Goal: Transaction & Acquisition: Purchase product/service

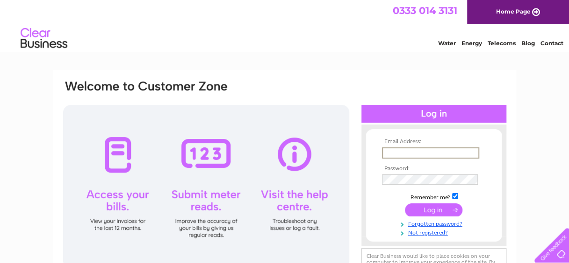
click at [399, 152] on input "text" at bounding box center [430, 153] width 97 height 11
type input "[EMAIL_ADDRESS][DOMAIN_NAME]"
click at [405, 204] on input "submit" at bounding box center [433, 210] width 57 height 13
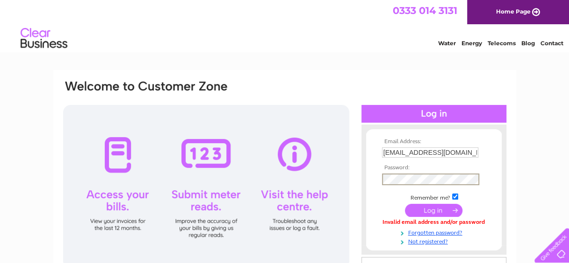
click at [405, 204] on input "submit" at bounding box center [433, 210] width 57 height 13
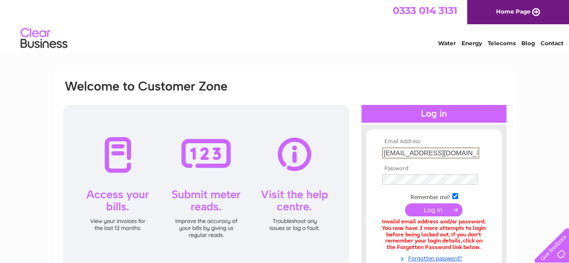
scroll to position [0, 36]
drag, startPoint x: 384, startPoint y: 152, endPoint x: 513, endPoint y: 149, distance: 129.0
click at [513, 149] on div "Email Address: clydebankproperty@west-dunbarton.gov.uk Password:" at bounding box center [284, 202] width 462 height 265
type input "c"
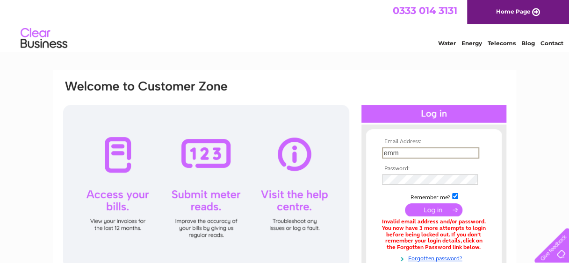
type input "emma.turner@west-dunbarton.gov.uk"
click at [405, 204] on input "submit" at bounding box center [433, 210] width 57 height 13
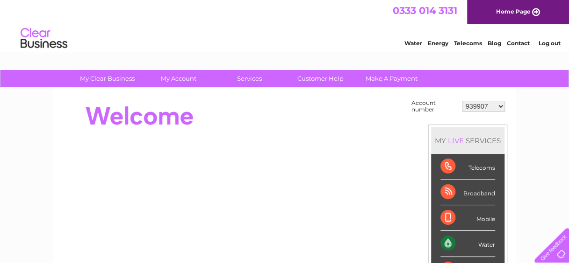
click at [493, 104] on select "939907 976406 30276649 30285037 30306828" at bounding box center [483, 106] width 43 height 11
select select "976406"
click at [462, 101] on select "939907 976406 30276649 30285037 30306828" at bounding box center [483, 106] width 43 height 11
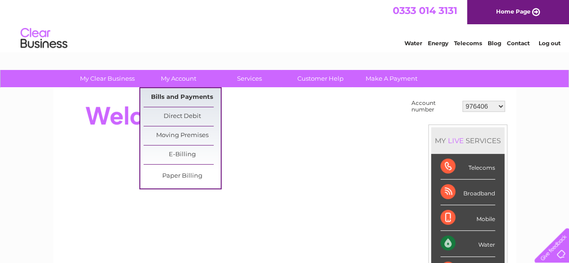
click at [178, 101] on link "Bills and Payments" at bounding box center [181, 97] width 77 height 19
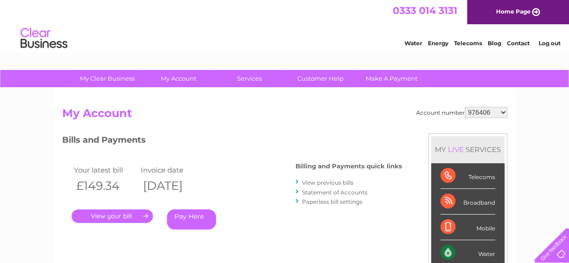
click at [141, 216] on link "." at bounding box center [111, 217] width 81 height 14
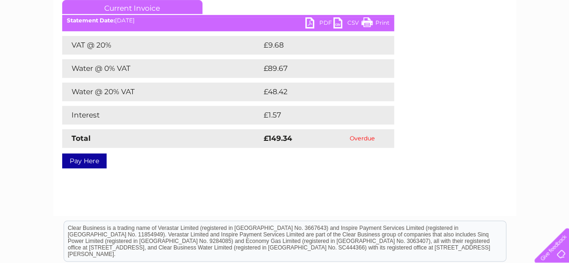
scroll to position [135, 0]
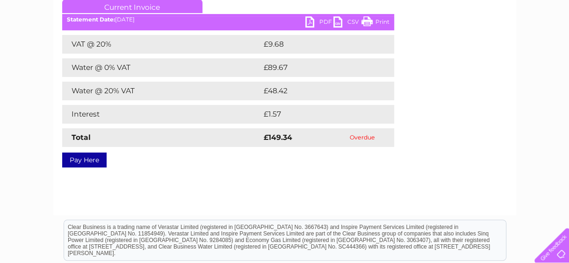
click at [74, 164] on link "Pay Here" at bounding box center [84, 160] width 44 height 15
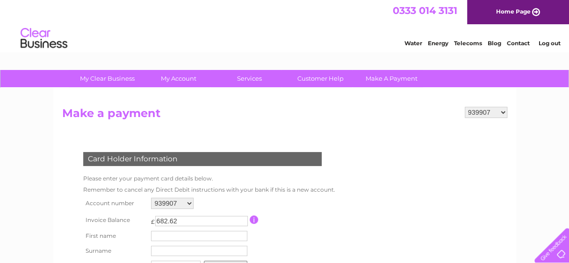
click at [186, 202] on select "939907 976406 30276649 30285037 30306828" at bounding box center [172, 203] width 43 height 11
select select "976406"
click at [151, 198] on select "939907 976406 30276649 30285037 30306828" at bounding box center [172, 203] width 43 height 11
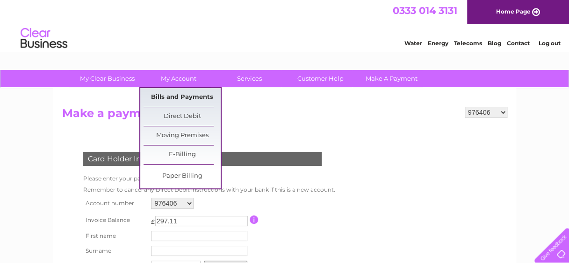
click at [165, 98] on link "Bills and Payments" at bounding box center [181, 97] width 77 height 19
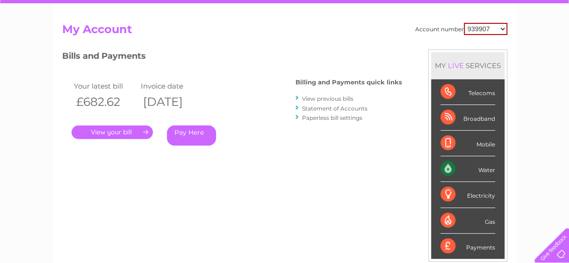
scroll to position [9, 0]
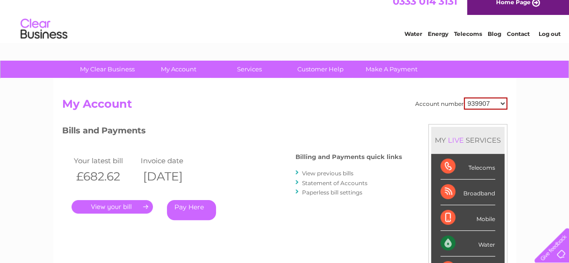
drag, startPoint x: 573, startPoint y: 26, endPoint x: 564, endPoint y: 40, distance: 16.5
click at [124, 206] on link "." at bounding box center [111, 207] width 81 height 14
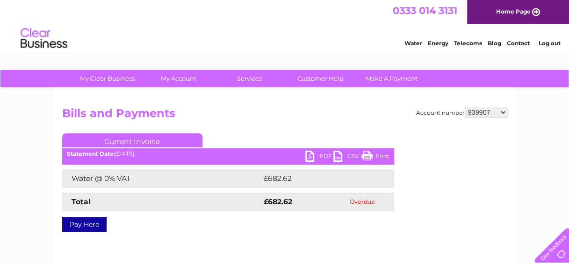
click at [496, 113] on select "939907 976406 30276649 30285037 30306828" at bounding box center [485, 112] width 43 height 11
select select "976406"
click at [464, 107] on select "939907 976406 30276649 30285037 30306828" at bounding box center [485, 112] width 43 height 11
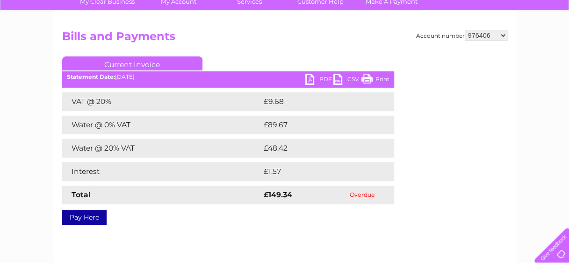
scroll to position [80, 0]
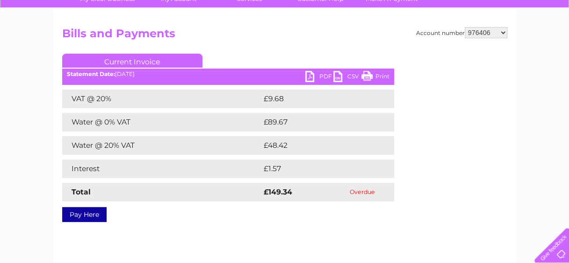
click at [313, 71] on ul "Current Invoice" at bounding box center [228, 62] width 332 height 17
click at [308, 78] on link "PDF" at bounding box center [319, 78] width 28 height 14
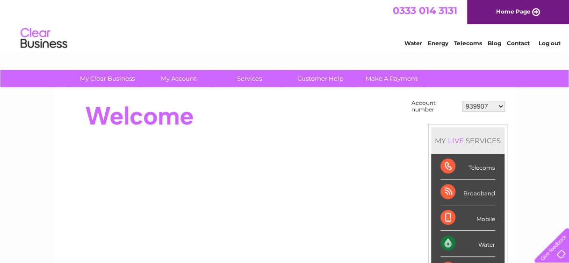
click at [495, 107] on select "939907 976406 30276649 30285037 30306828" at bounding box center [483, 106] width 43 height 11
select select "976406"
click at [462, 101] on select "939907 976406 30276649 30285037 30306828" at bounding box center [483, 106] width 43 height 11
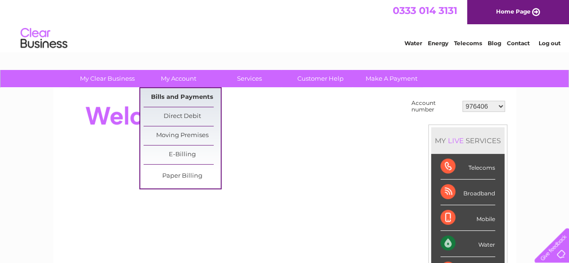
click at [171, 94] on link "Bills and Payments" at bounding box center [181, 97] width 77 height 19
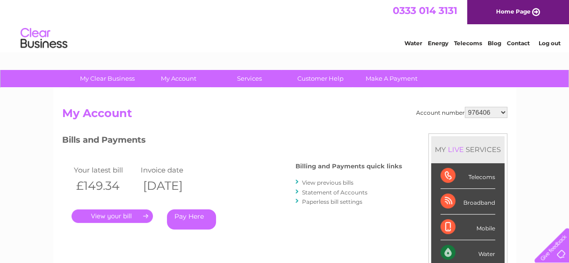
click at [183, 219] on link "Pay Here" at bounding box center [191, 220] width 49 height 20
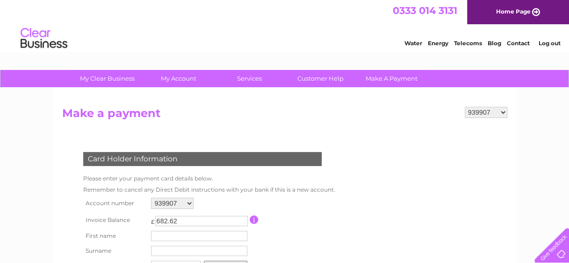
click at [186, 202] on select "939907 976406 30276649 30285037 30306828" at bounding box center [172, 203] width 43 height 11
select select "976406"
click at [151, 198] on select "939907 976406 30276649 30285037 30306828" at bounding box center [172, 203] width 43 height 11
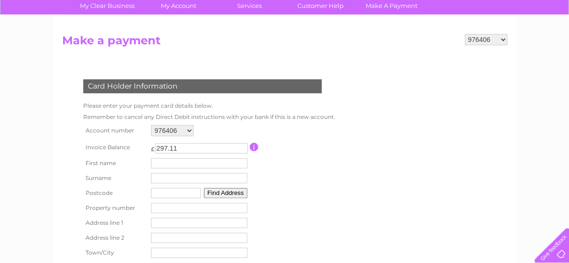
scroll to position [81, 0]
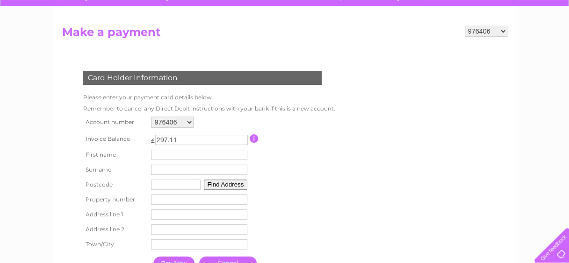
click at [220, 137] on input "297.11" at bounding box center [201, 140] width 92 height 10
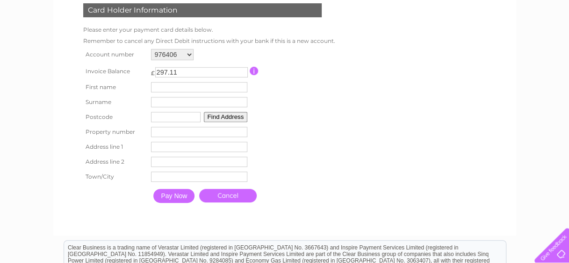
scroll to position [156, 0]
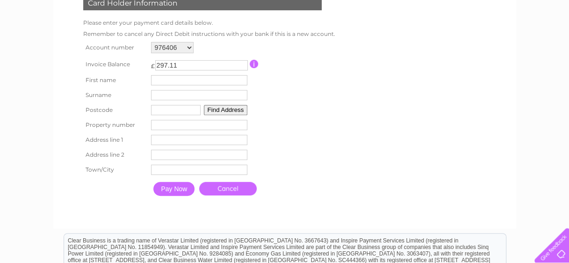
click at [184, 83] on input "text" at bounding box center [199, 80] width 96 height 10
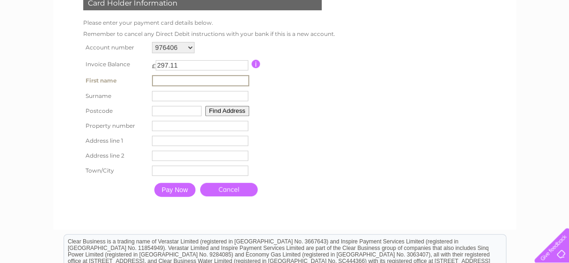
type input "emma"
type input "turner"
type input "G81 1BF"
type input "1 Aurora Avenue"
type input "Titan Enterprise"
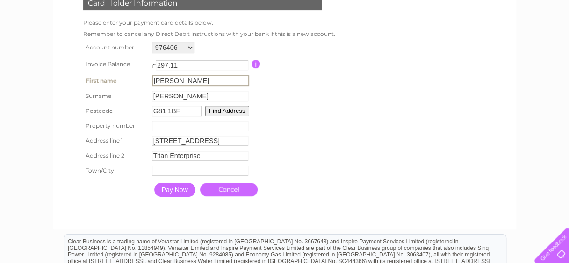
type input "Clydebank"
click at [176, 127] on input "number" at bounding box center [200, 126] width 96 height 10
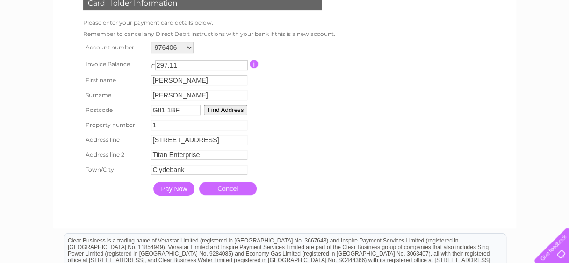
type input "1"
click at [167, 192] on input "Pay Now" at bounding box center [173, 189] width 41 height 14
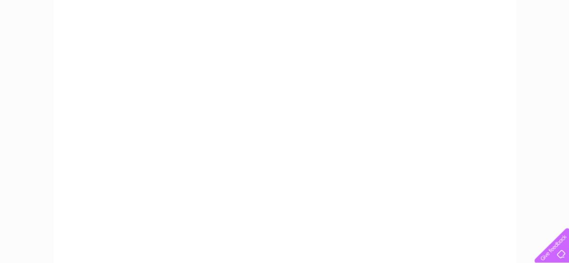
scroll to position [138, 0]
